Goal: Communication & Community: Ask a question

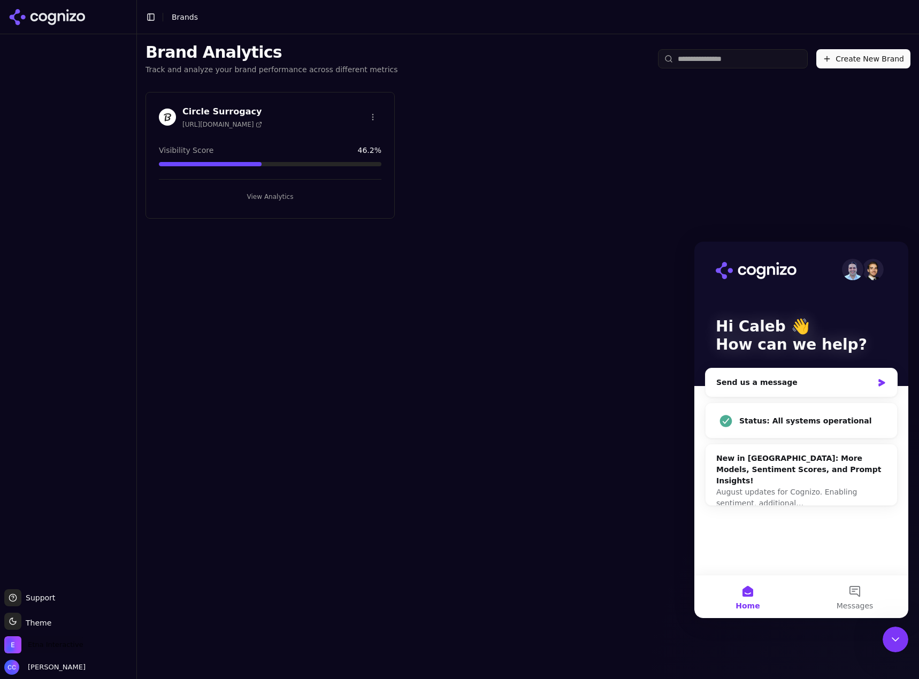
click at [59, 644] on span "Etna Interactive" at bounding box center [56, 645] width 56 height 10
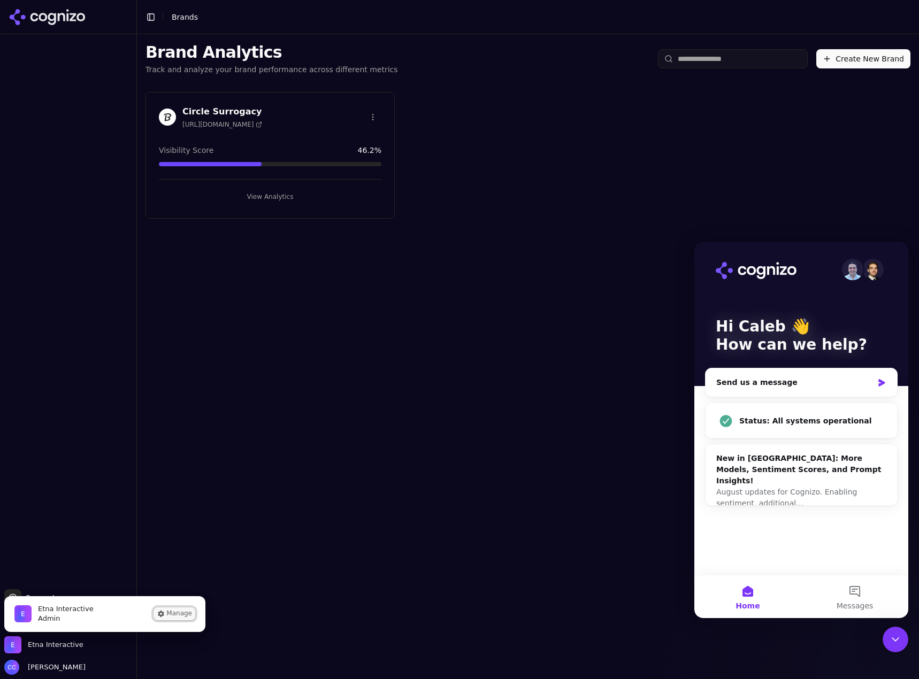
click at [185, 616] on button "Manage" at bounding box center [175, 614] width 42 height 13
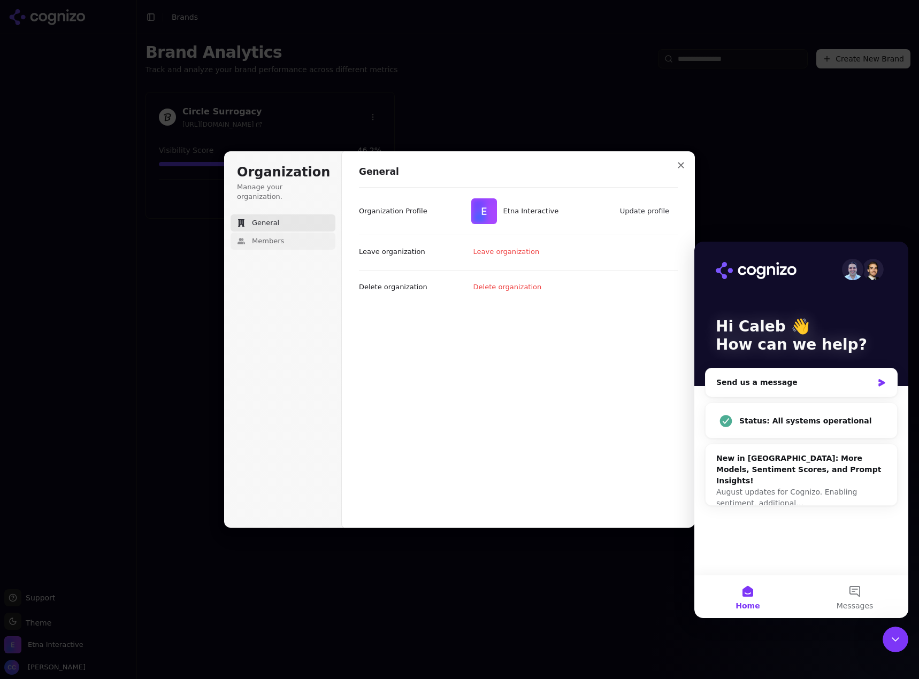
click at [269, 239] on button "Members" at bounding box center [283, 241] width 105 height 17
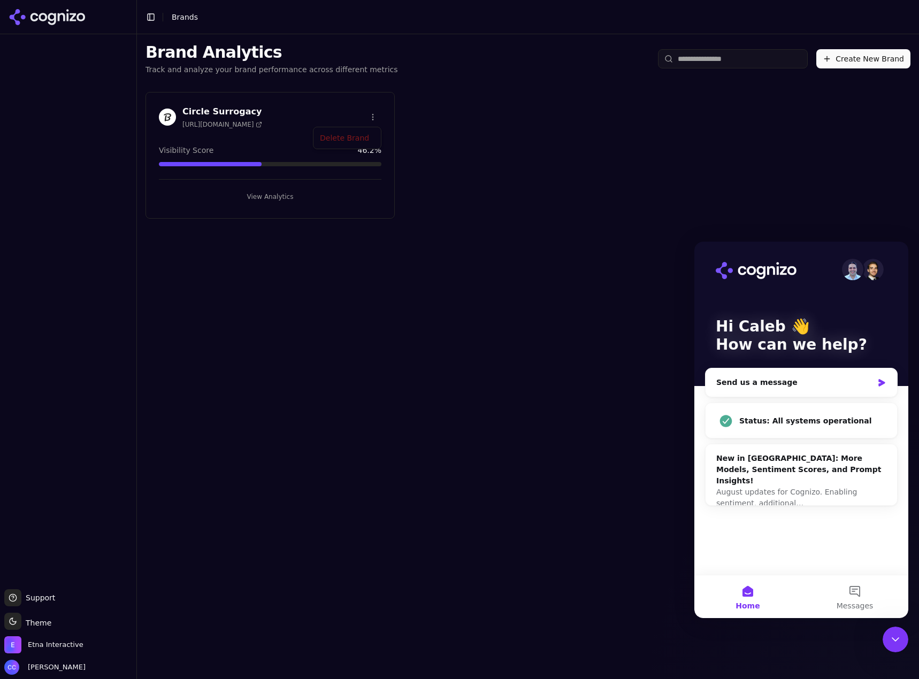
click at [375, 122] on html "Support Support Toggle theme Theme Etna Interactive [PERSON_NAME] Toggle Sideba…" at bounding box center [459, 339] width 919 height 679
click at [466, 112] on html "Support Support Toggle theme Theme Etna Interactive [PERSON_NAME] Toggle Sideba…" at bounding box center [459, 339] width 919 height 679
click at [214, 109] on h3 "Circle Surrogacy" at bounding box center [222, 111] width 80 height 13
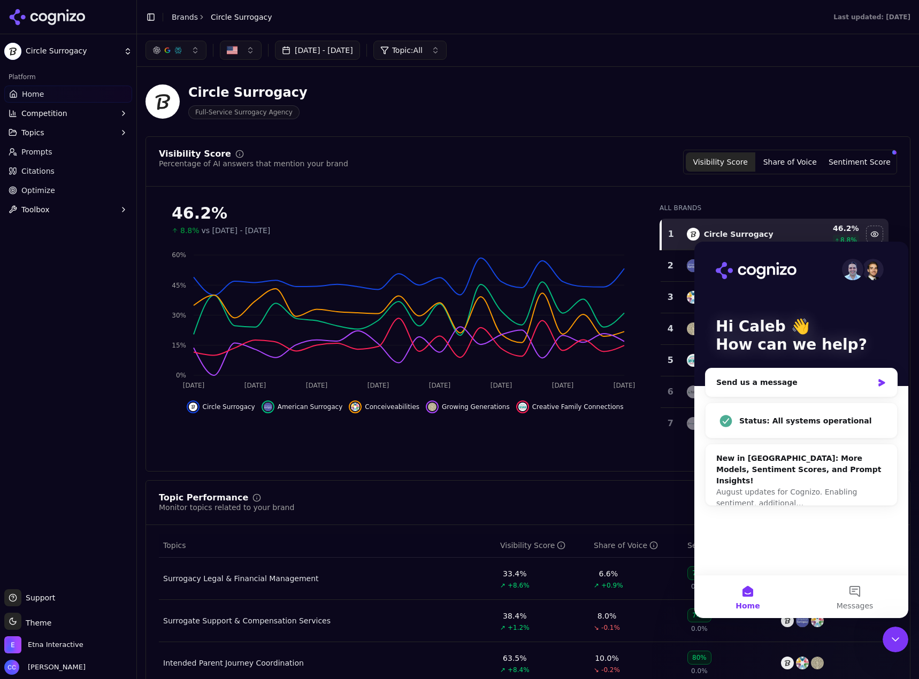
click at [64, 672] on div "[PERSON_NAME]" at bounding box center [68, 667] width 128 height 15
click at [844, 586] on button "Messages" at bounding box center [854, 597] width 107 height 43
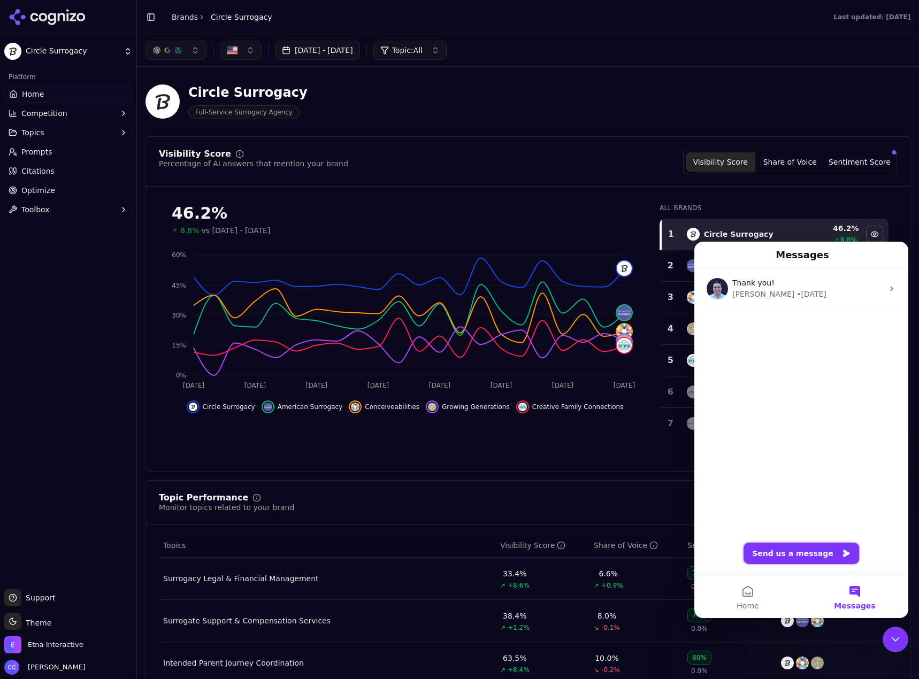
click at [821, 550] on button "Send us a message" at bounding box center [802, 553] width 116 height 21
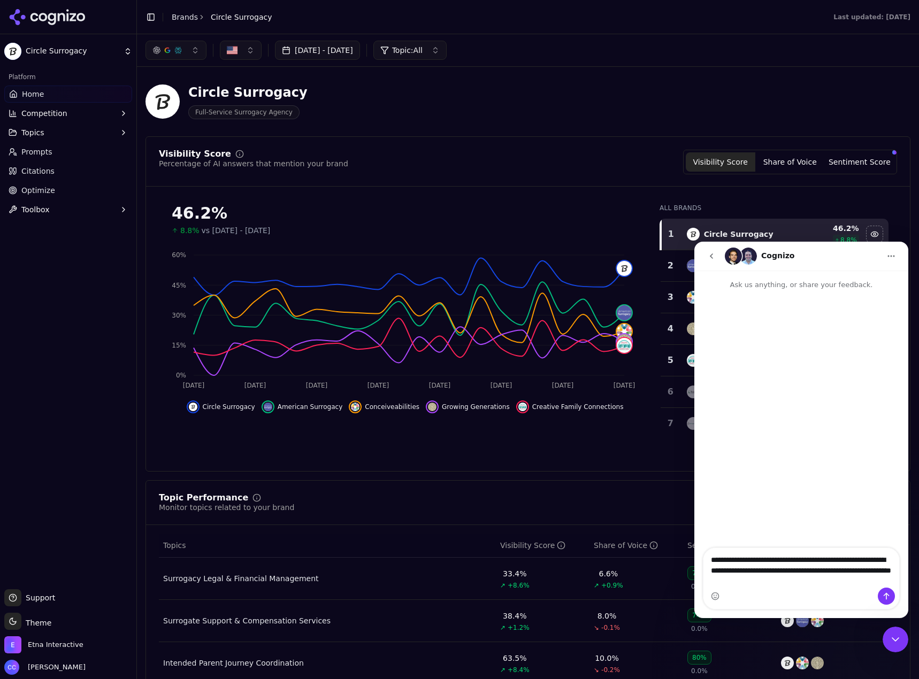
type textarea "**********"
